Goal: Information Seeking & Learning: Learn about a topic

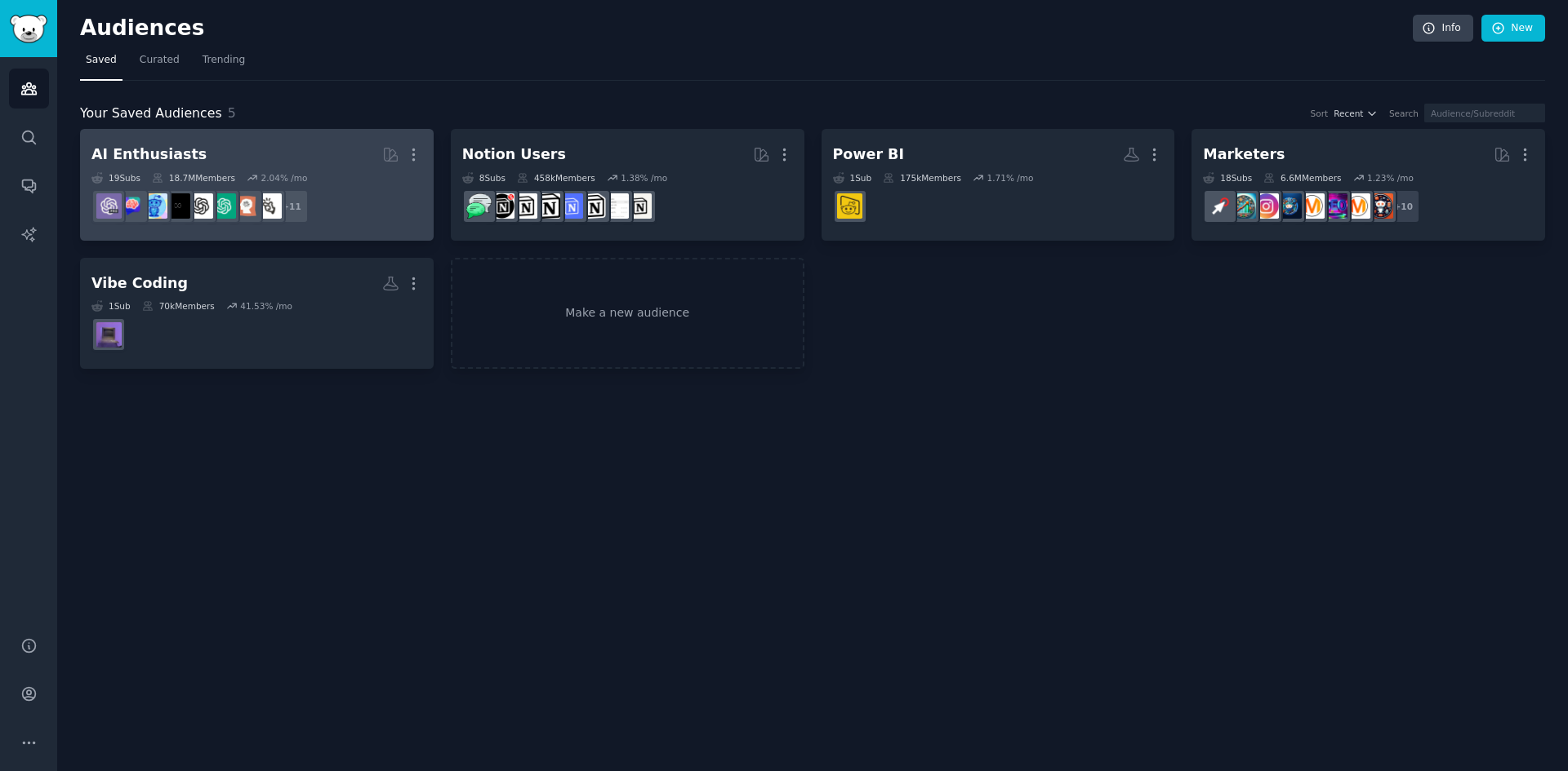
click at [161, 149] on div "AI Enthusiasts" at bounding box center [148, 155] width 115 height 21
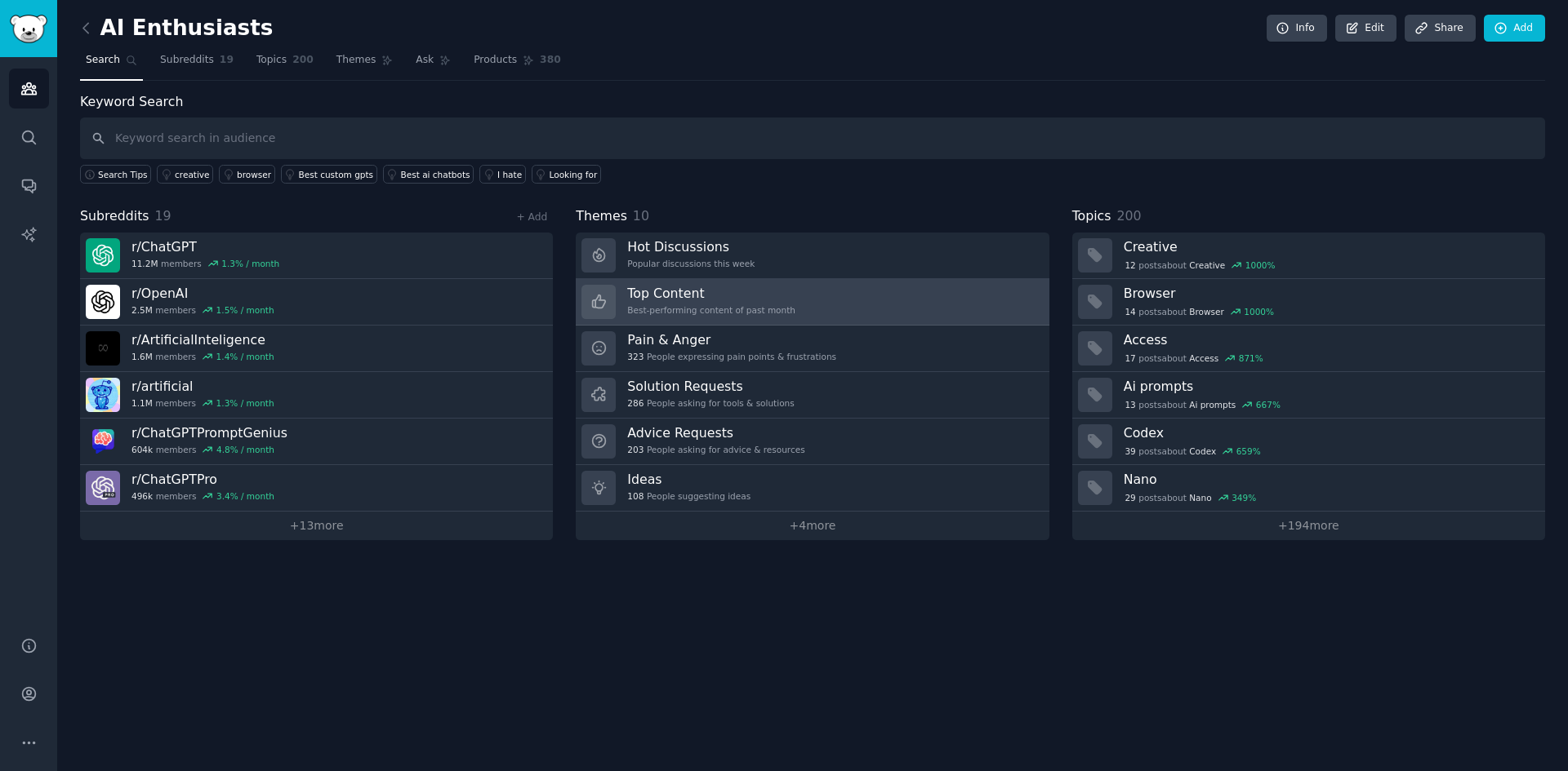
click at [771, 309] on div "Best-performing content of past month" at bounding box center [712, 310] width 168 height 12
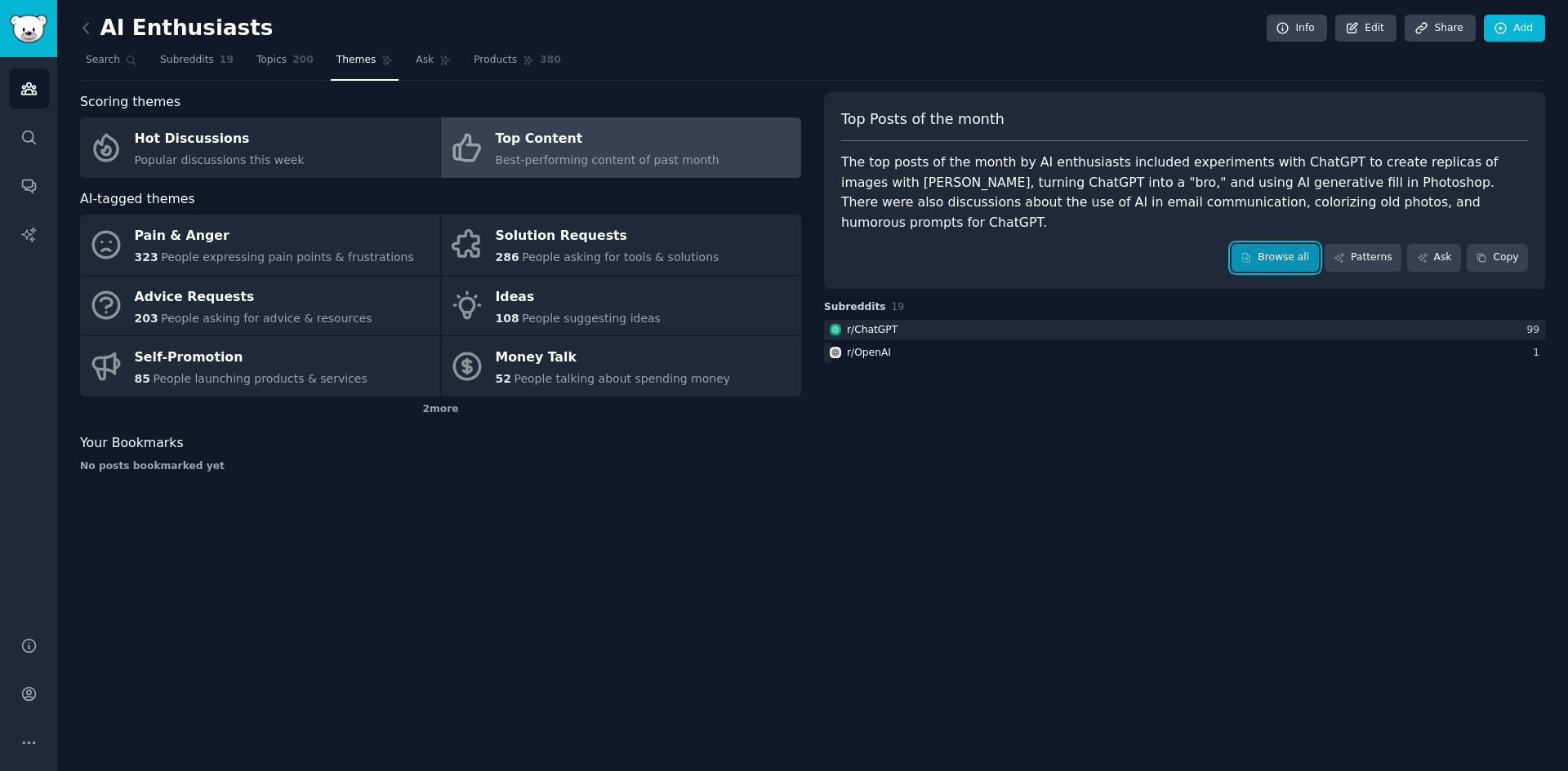
click at [1276, 244] on link "Browse all" at bounding box center [1275, 257] width 88 height 28
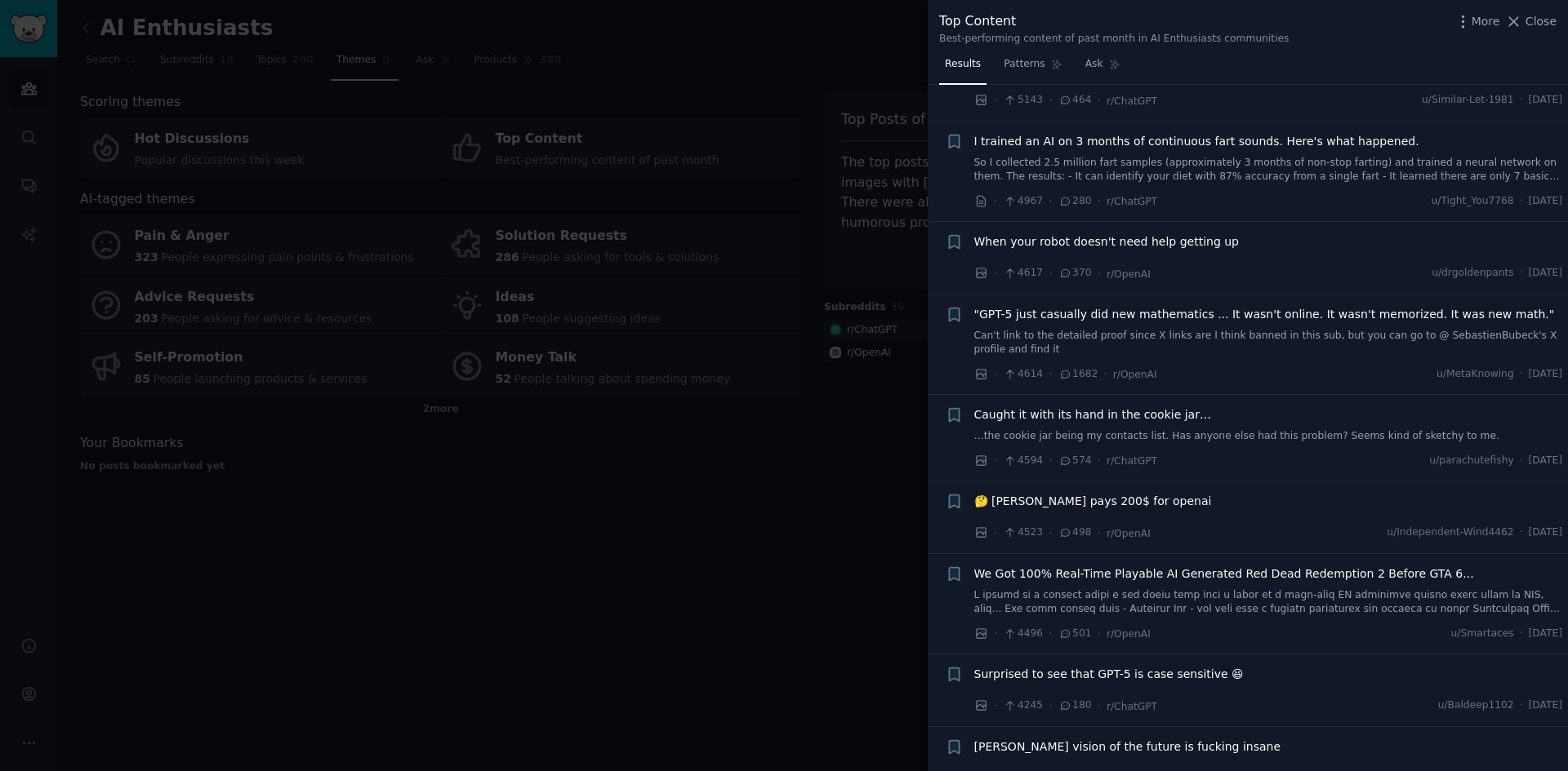
scroll to position [1796, 0]
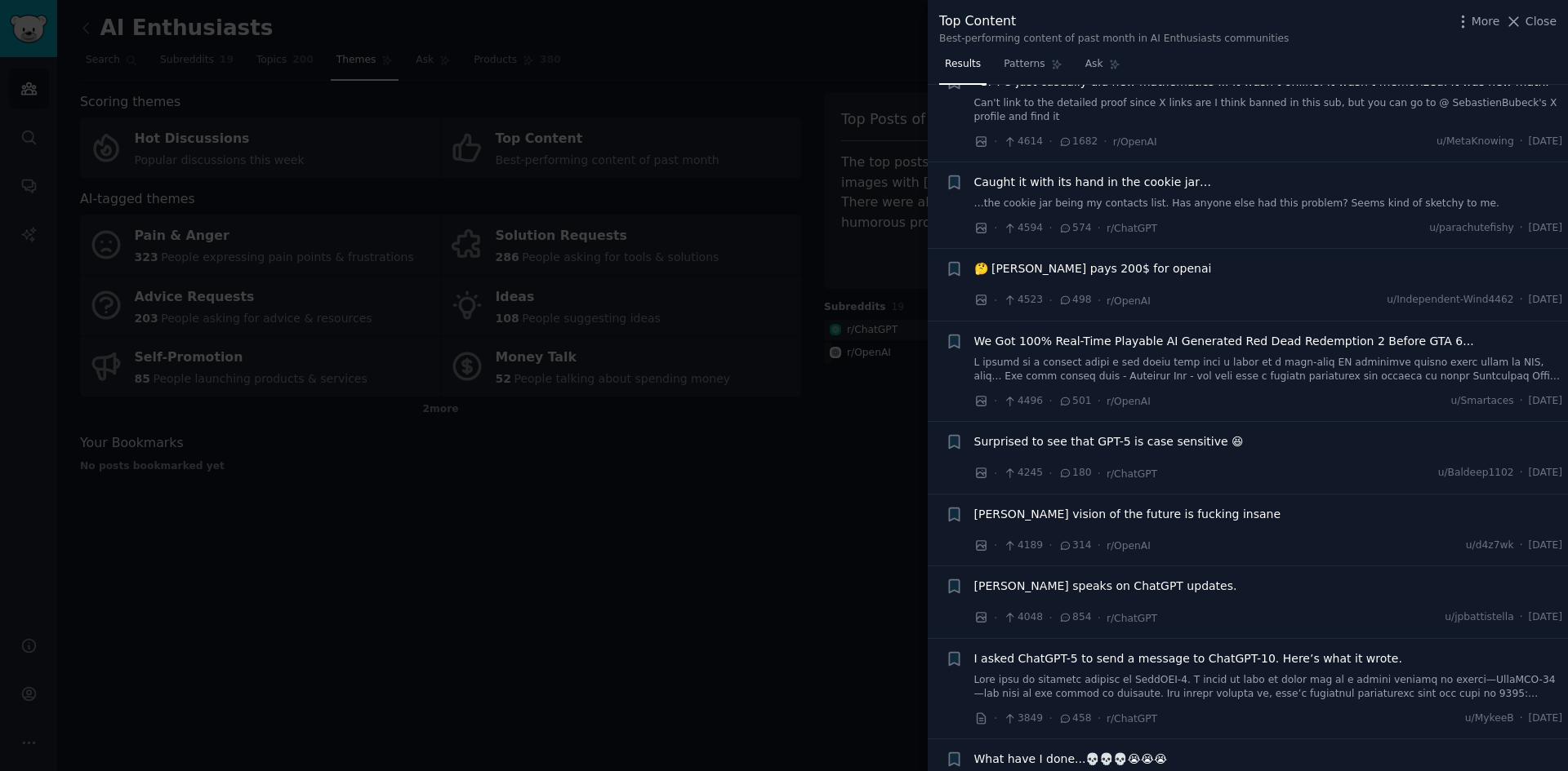
click at [764, 507] on div at bounding box center [784, 385] width 1568 height 771
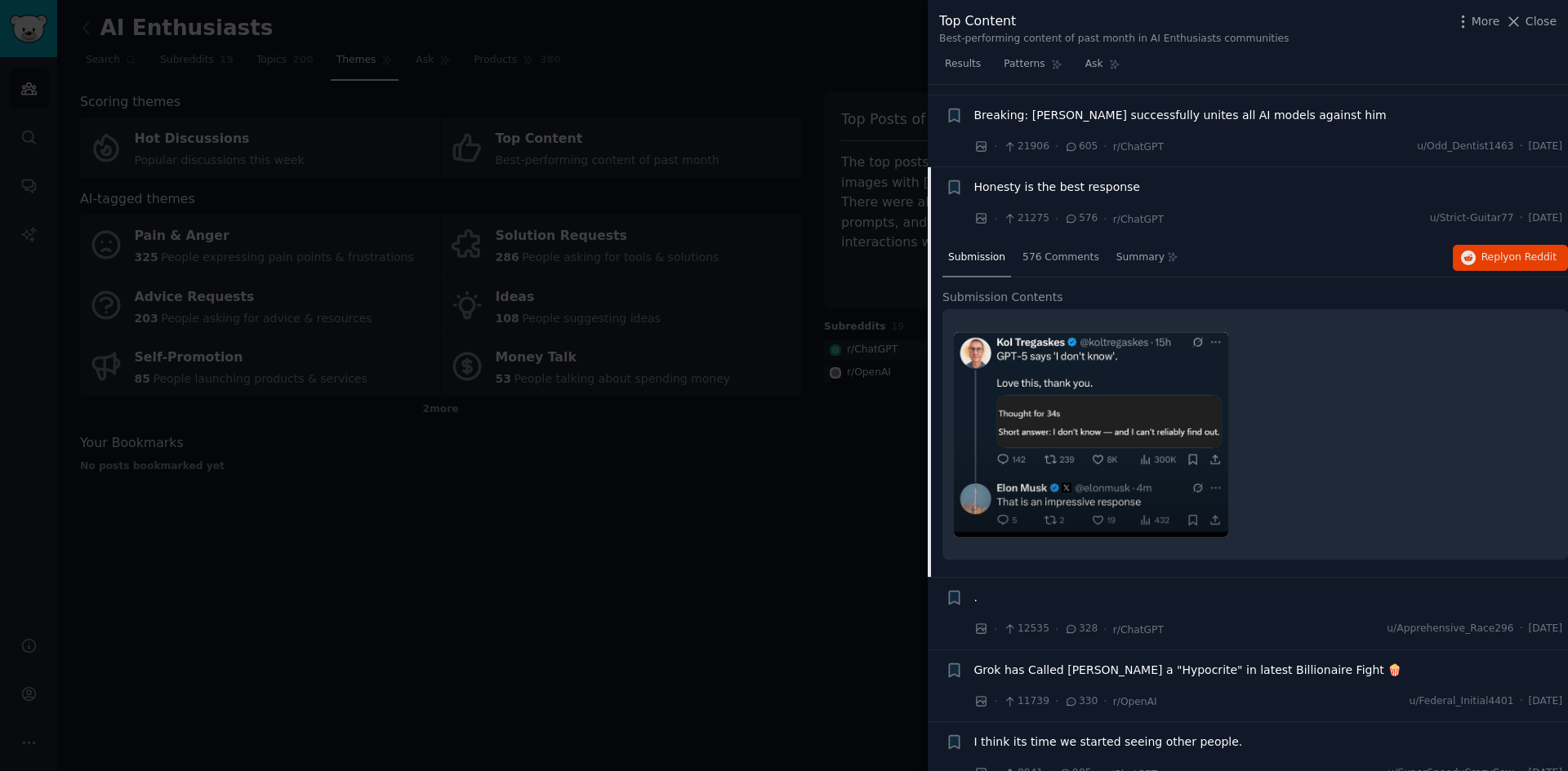
scroll to position [326, 0]
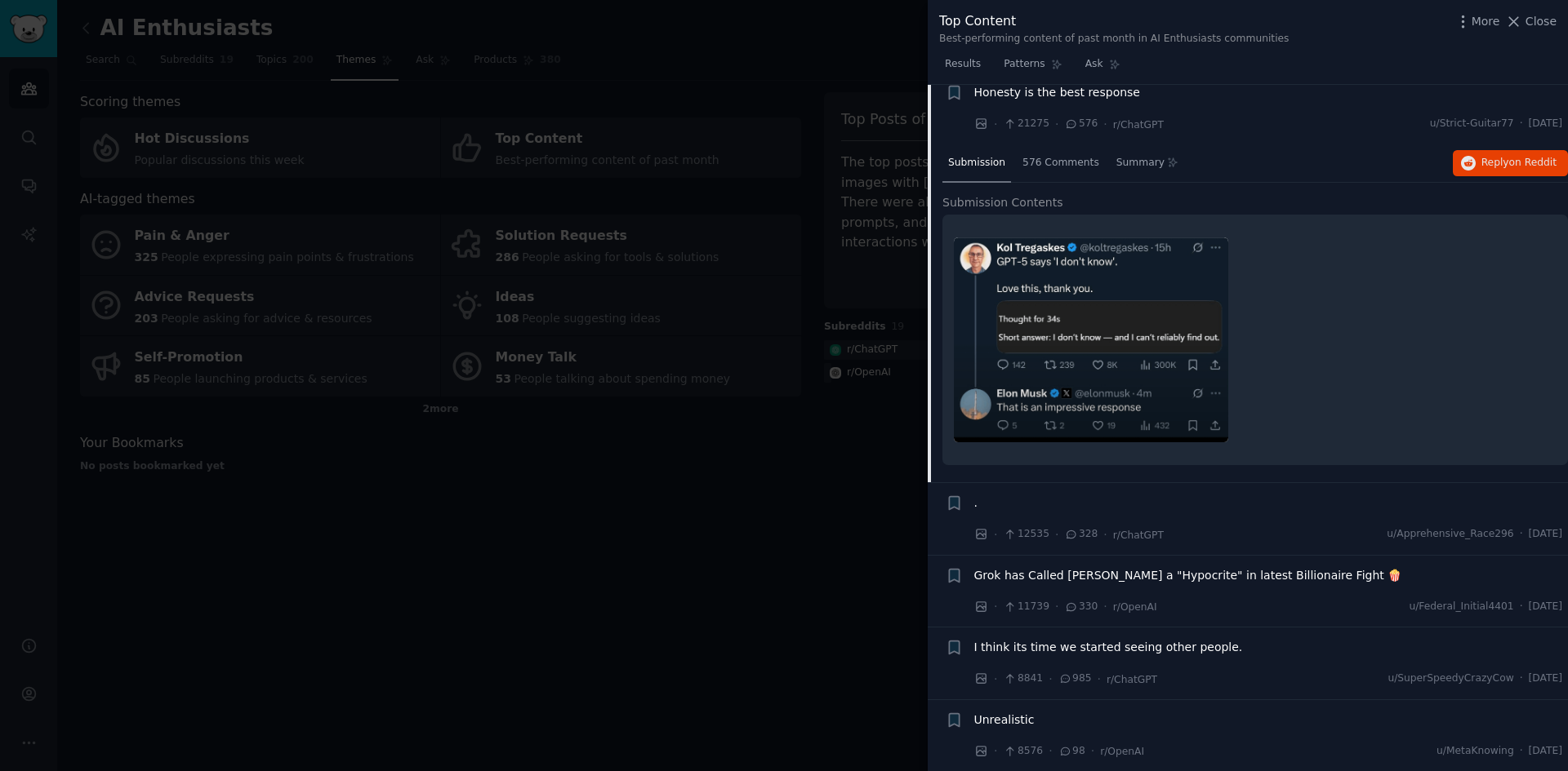
click at [1358, 313] on div at bounding box center [1255, 340] width 603 height 229
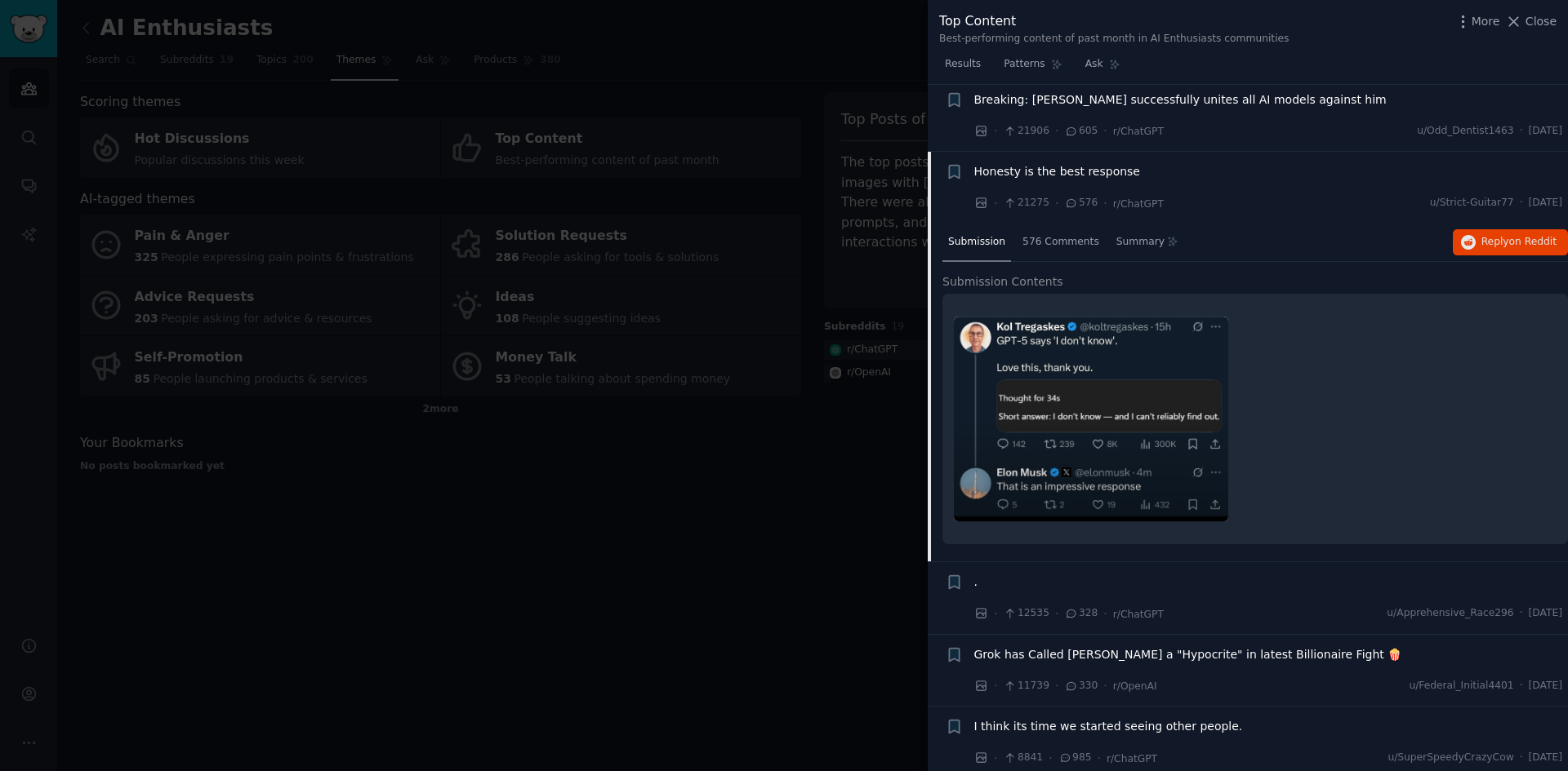
scroll to position [81, 0]
